Goal: Browse casually

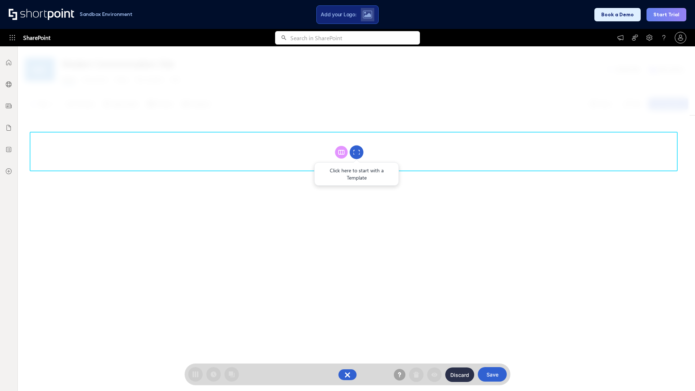
click at [356, 152] on circle at bounding box center [356, 152] width 14 height 14
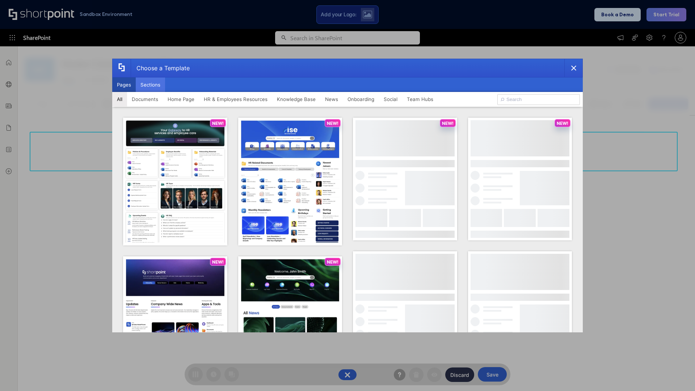
click at [150, 85] on button "Sections" at bounding box center [150, 84] width 29 height 14
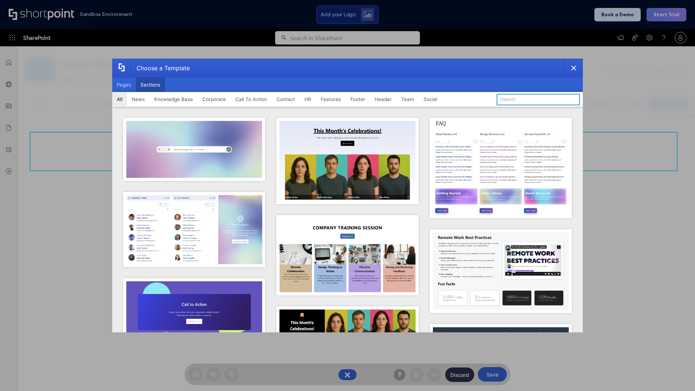
type input "Features Kit 6"
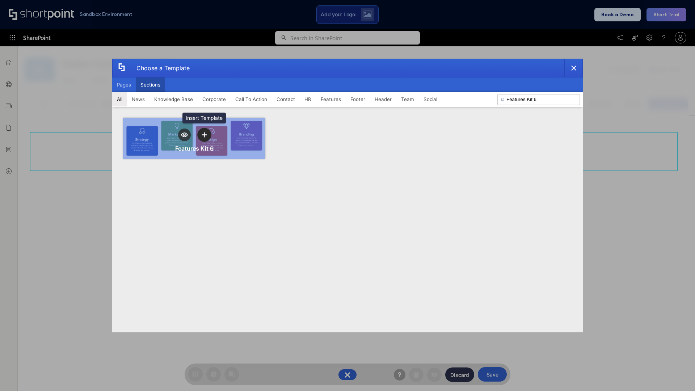
click at [204, 135] on icon "template selector" at bounding box center [203, 134] width 5 height 5
